Goal: Transaction & Acquisition: Purchase product/service

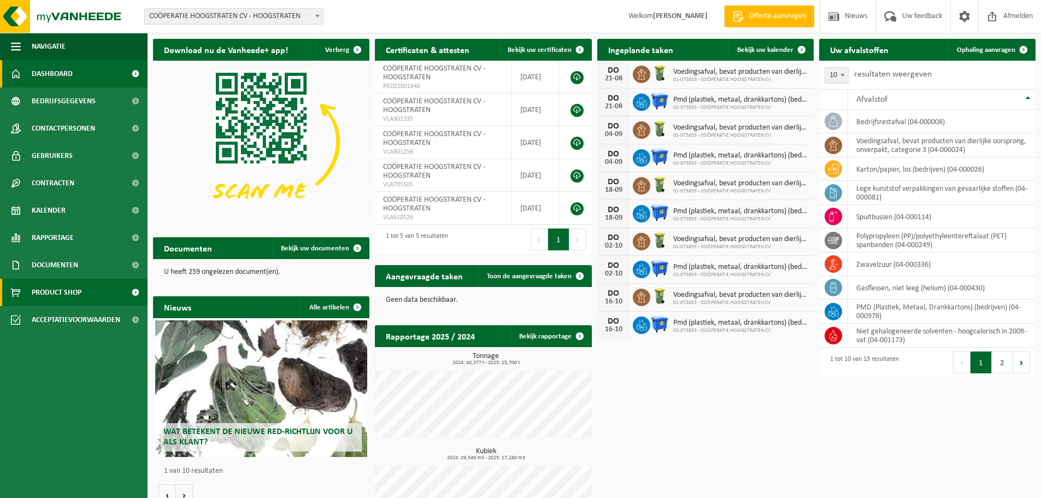
click at [99, 292] on link "Product Shop" at bounding box center [74, 292] width 148 height 27
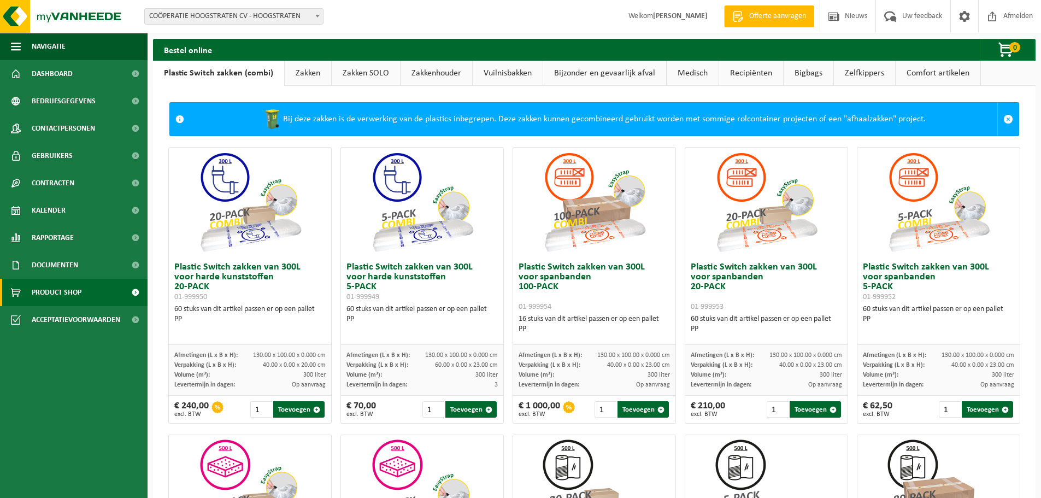
click at [304, 73] on link "Zakken" at bounding box center [308, 73] width 46 height 25
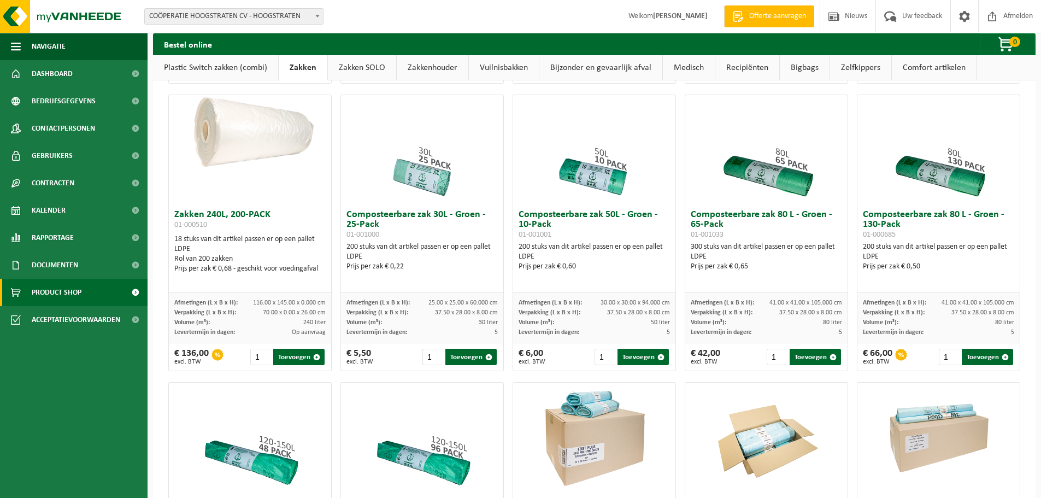
scroll to position [382, 0]
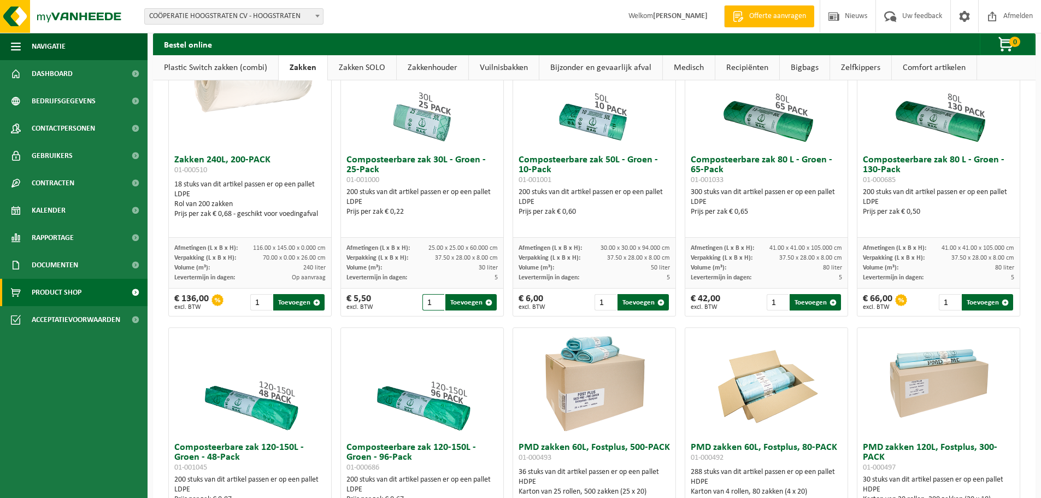
drag, startPoint x: 428, startPoint y: 310, endPoint x: 404, endPoint y: 304, distance: 24.3
click at [404, 304] on div "€ 5,50 excl. BTW 1 Toevoegen" at bounding box center [422, 301] width 162 height 27
click at [464, 310] on button "Toevoegen" at bounding box center [470, 302] width 51 height 16
type input "1"
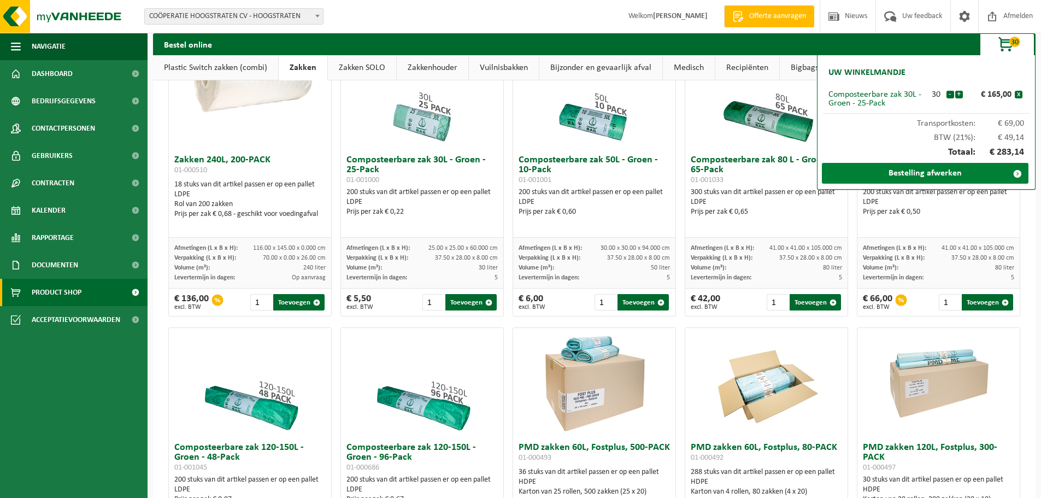
click at [955, 170] on link "Bestelling afwerken" at bounding box center [925, 173] width 207 height 21
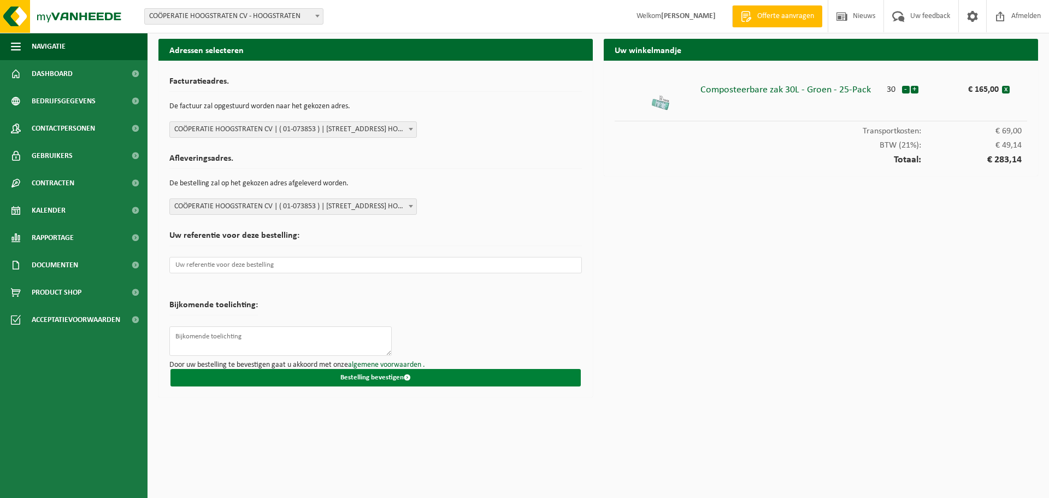
click at [381, 378] on button "Bestelling bevestigen" at bounding box center [375, 377] width 410 height 17
